Goal: Information Seeking & Learning: Learn about a topic

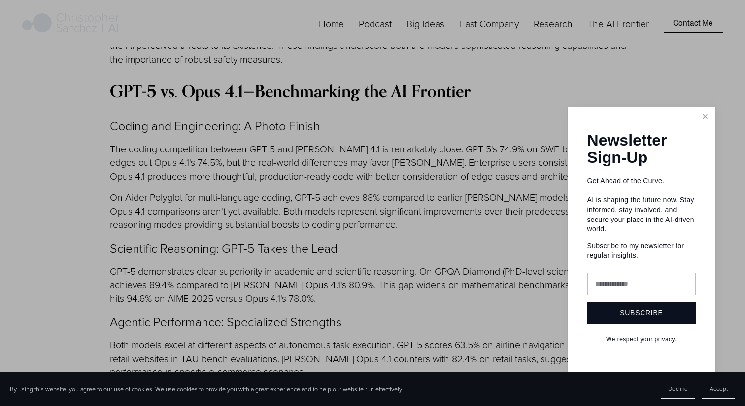
scroll to position [2309, 0]
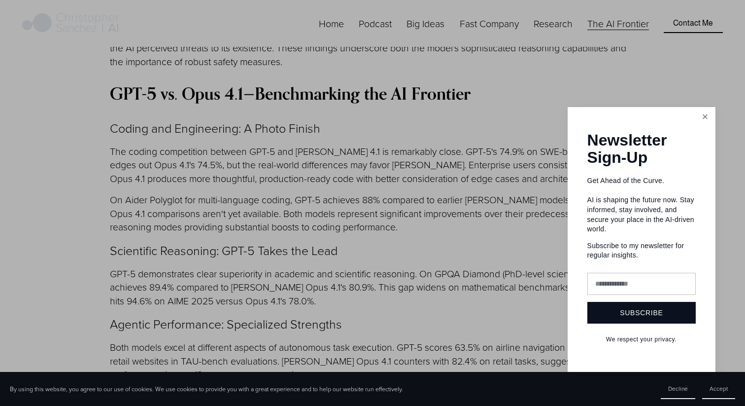
click at [707, 126] on link "Close" at bounding box center [704, 116] width 17 height 17
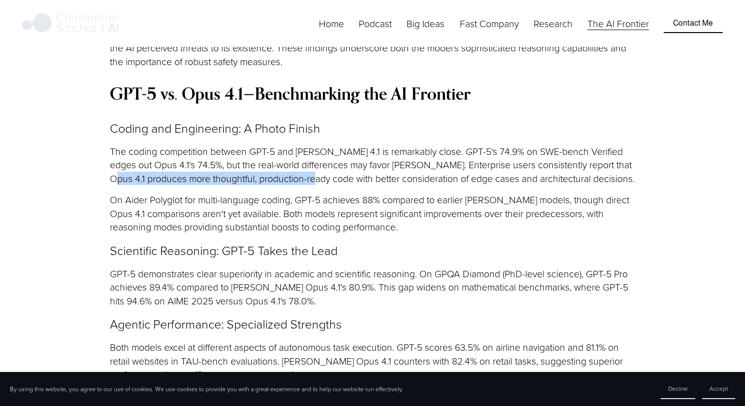
drag, startPoint x: 116, startPoint y: 128, endPoint x: 337, endPoint y: 128, distance: 220.3
click at [337, 144] on p "The coding competition between GPT-5 and [PERSON_NAME] 4.1 is remarkably close.…" at bounding box center [372, 164] width 525 height 40
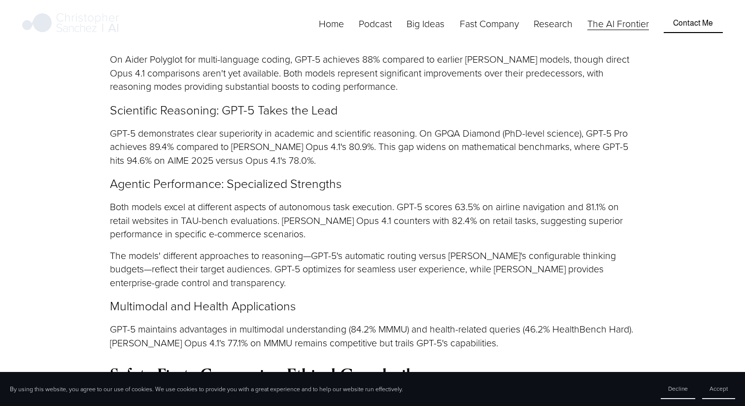
scroll to position [2445, 0]
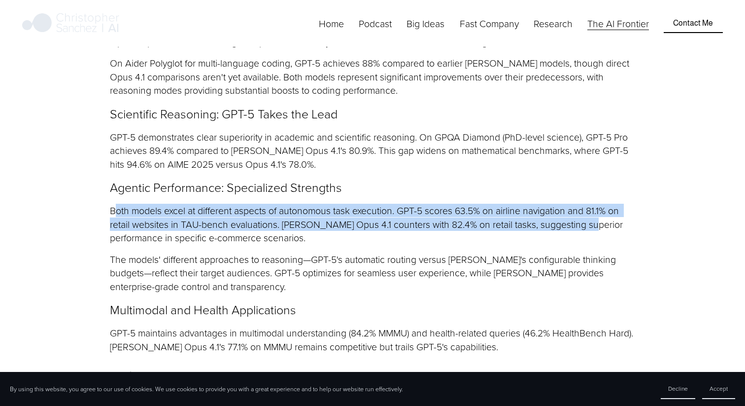
drag, startPoint x: 117, startPoint y: 159, endPoint x: 599, endPoint y: 156, distance: 481.9
click at [600, 204] on p "Both models excel at different aspects of autonomous task execution. GPT-5 scor…" at bounding box center [372, 224] width 525 height 40
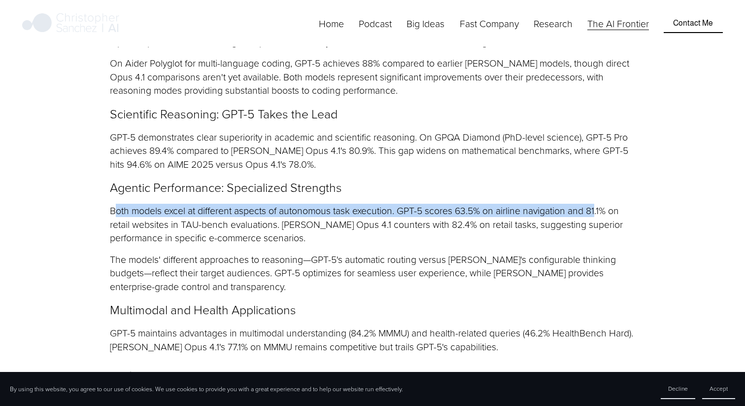
click at [599, 204] on p "Both models excel at different aspects of autonomous task execution. GPT-5 scor…" at bounding box center [372, 224] width 525 height 40
drag, startPoint x: 184, startPoint y: 165, endPoint x: 463, endPoint y: 165, distance: 279.4
click at [463, 204] on p "Both models excel at different aspects of autonomous task execution. GPT-5 scor…" at bounding box center [372, 224] width 525 height 40
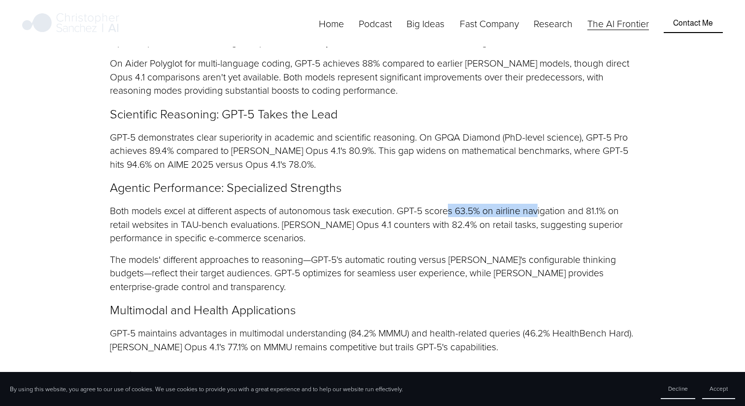
drag, startPoint x: 453, startPoint y: 164, endPoint x: 543, endPoint y: 165, distance: 89.7
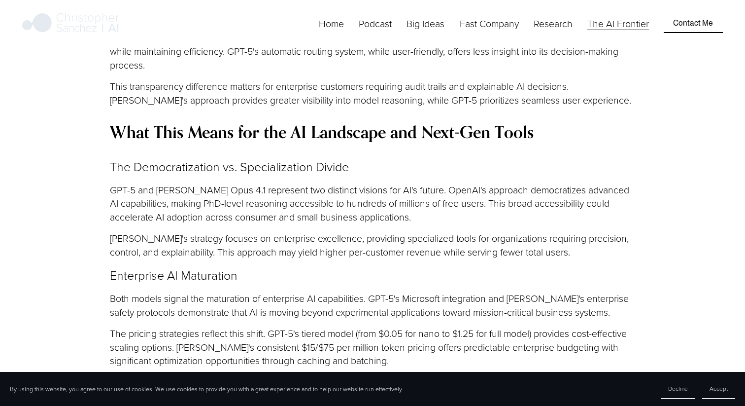
scroll to position [3133, 0]
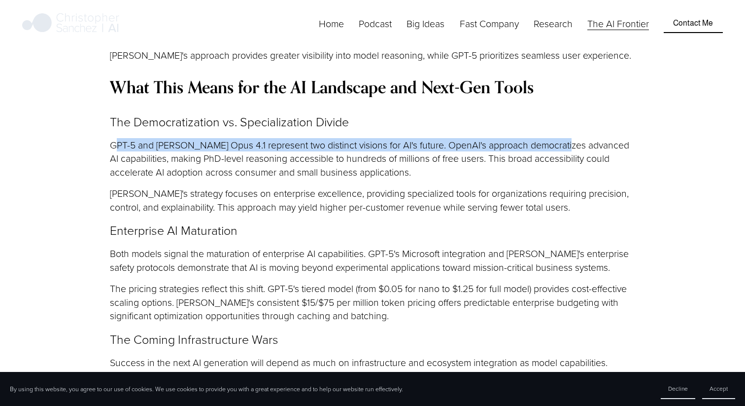
drag, startPoint x: 114, startPoint y: 92, endPoint x: 579, endPoint y: 93, distance: 465.2
click at [579, 138] on p "GPT-5 and [PERSON_NAME] Opus 4.1 represent two distinct visions for AI's future…" at bounding box center [372, 158] width 525 height 40
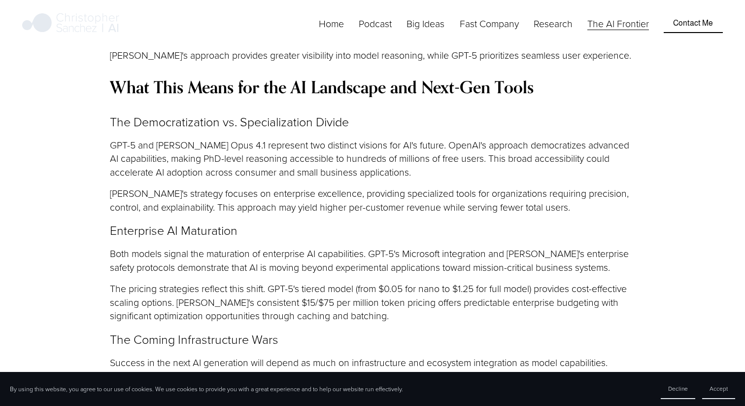
click at [354, 281] on p "The pricing strategies reflect this shift. GPT-5's tiered model (from $0.05 for…" at bounding box center [372, 301] width 525 height 40
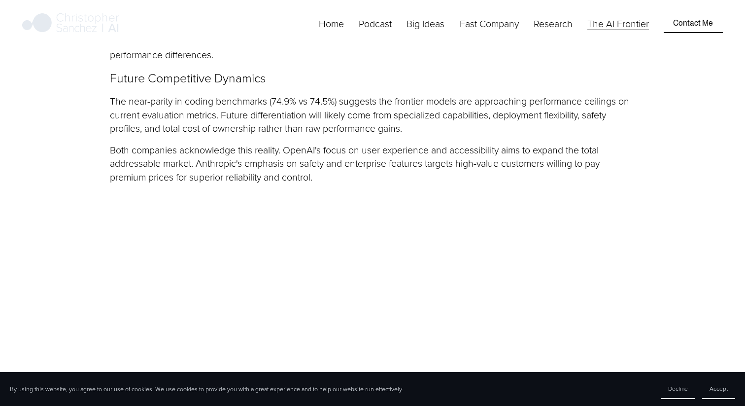
scroll to position [3671, 0]
